Goal: Find specific page/section: Find specific page/section

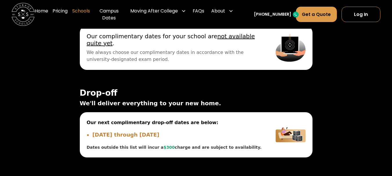
click at [85, 14] on link "Schools" at bounding box center [81, 14] width 18 height 23
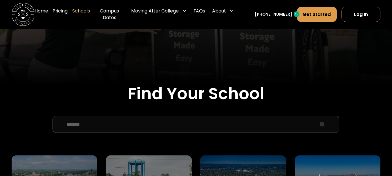
scroll to position [145, 0]
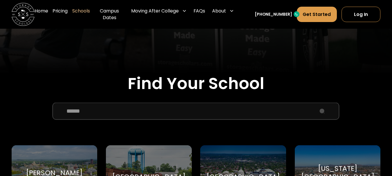
click at [141, 106] on input "School Select Form" at bounding box center [196, 111] width 287 height 17
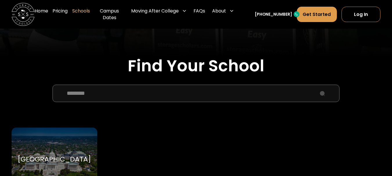
scroll to position [232, 0]
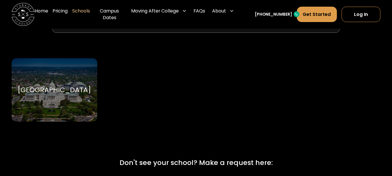
type input "********"
click at [63, 86] on div "[GEOGRAPHIC_DATA]" at bounding box center [54, 90] width 73 height 9
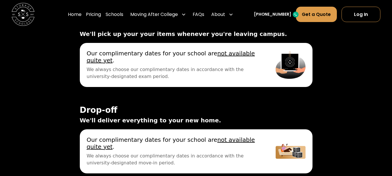
scroll to position [1888, 0]
